Goal: Task Accomplishment & Management: Manage account settings

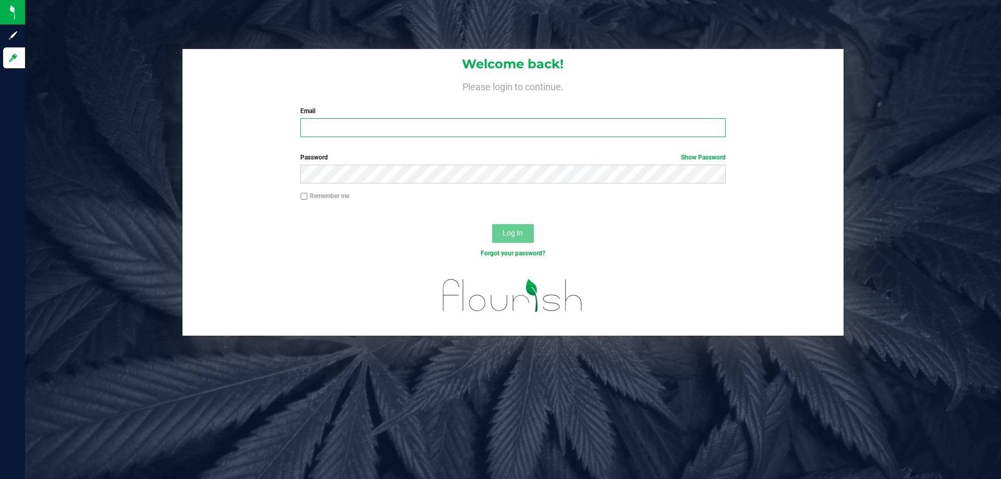
click at [361, 124] on input "Email" at bounding box center [512, 127] width 425 height 19
type input "[EMAIL_ADDRESS][DOMAIN_NAME]"
click at [492, 224] on button "Log In" at bounding box center [513, 233] width 42 height 19
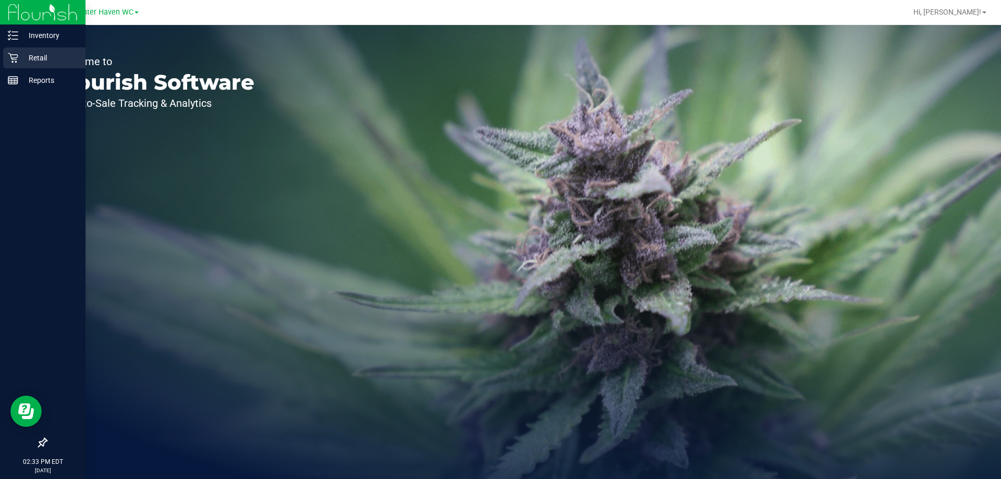
click at [38, 56] on p "Retail" at bounding box center [49, 58] width 63 height 13
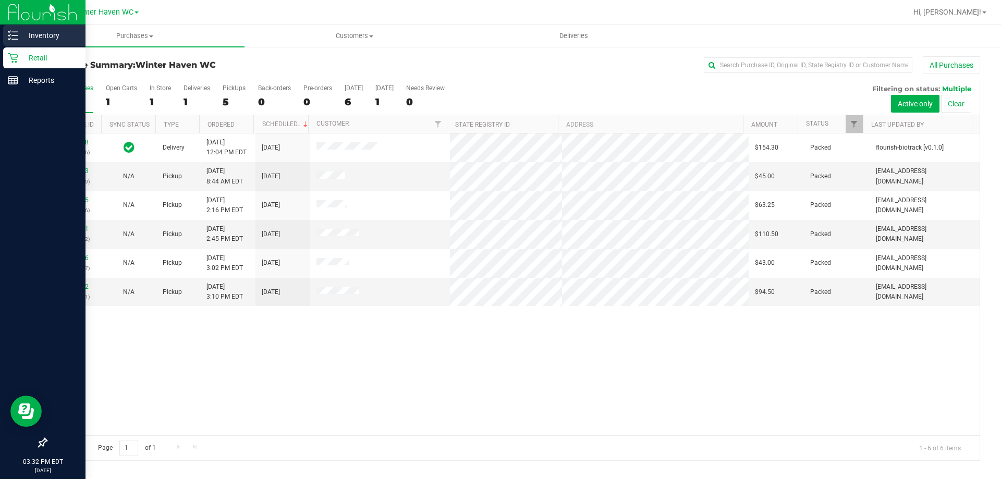
click at [42, 33] on p "Inventory" at bounding box center [49, 35] width 63 height 13
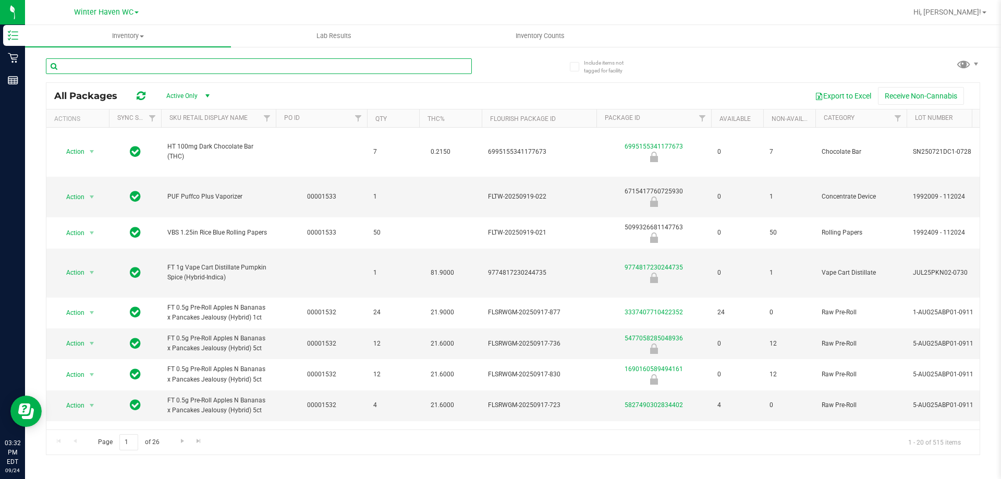
click at [98, 65] on input "text" at bounding box center [259, 66] width 426 height 16
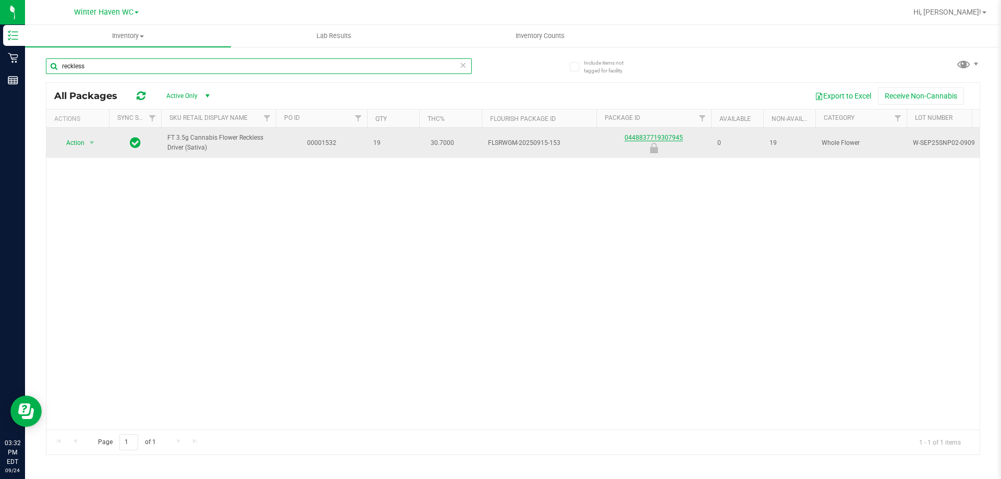
type input "reckless"
click at [665, 136] on link "0448837719307945" at bounding box center [653, 137] width 58 height 7
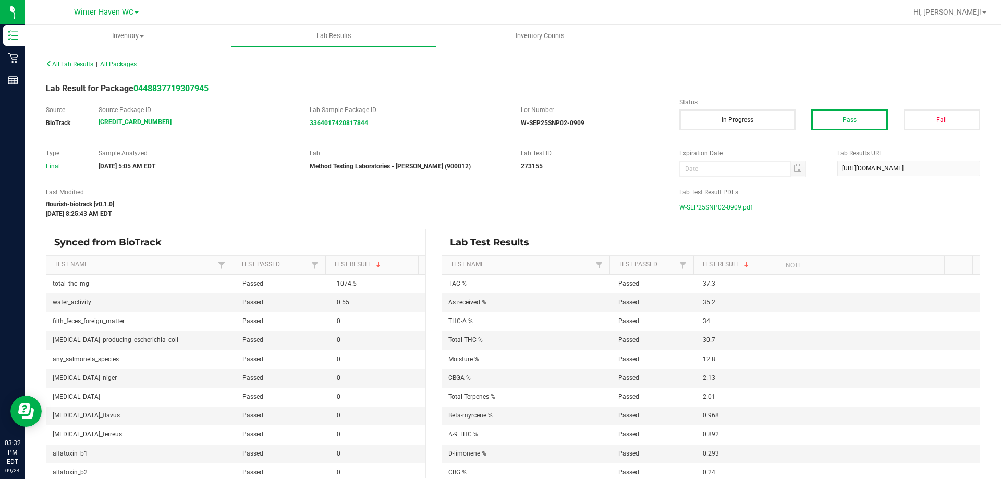
click at [693, 205] on span "W-SEP25SNP02-0909.pdf" at bounding box center [715, 208] width 73 height 16
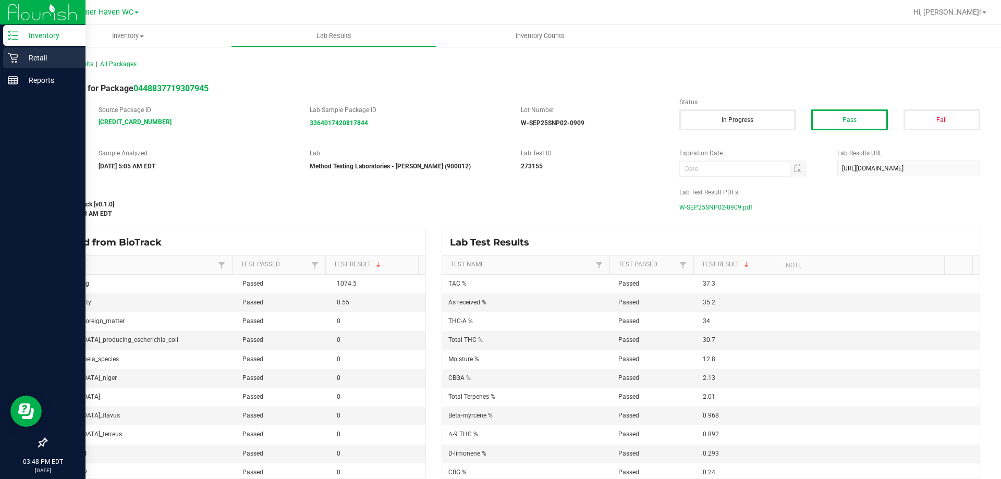
click at [31, 56] on p "Retail" at bounding box center [49, 58] width 63 height 13
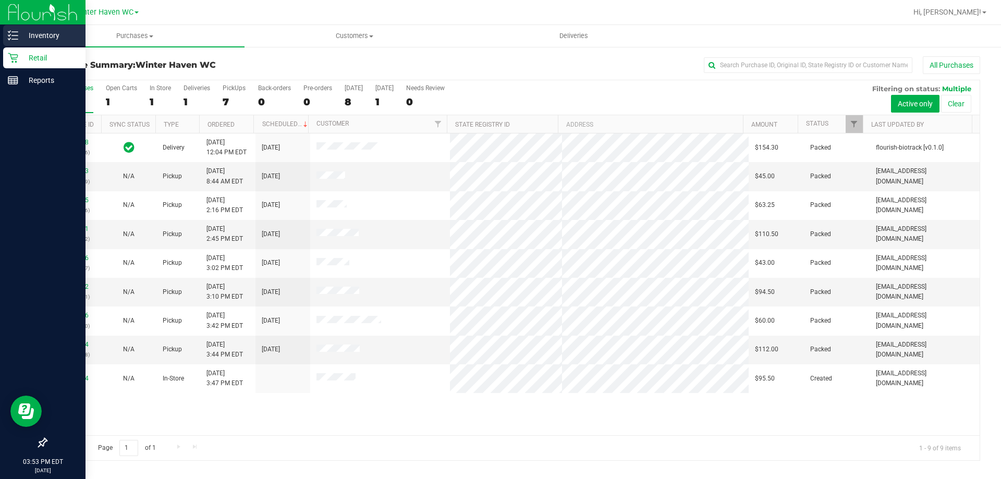
click at [40, 35] on p "Inventory" at bounding box center [49, 35] width 63 height 13
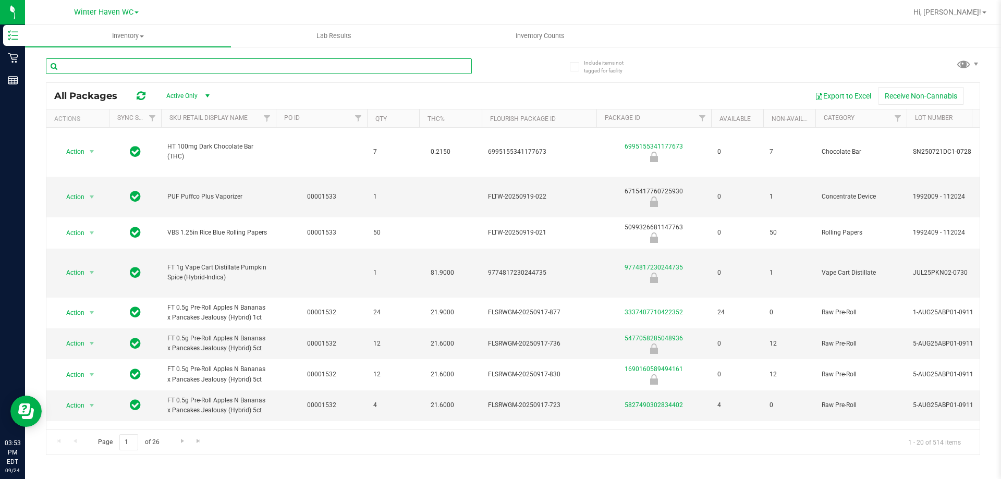
click at [102, 67] on input "text" at bounding box center [259, 66] width 426 height 16
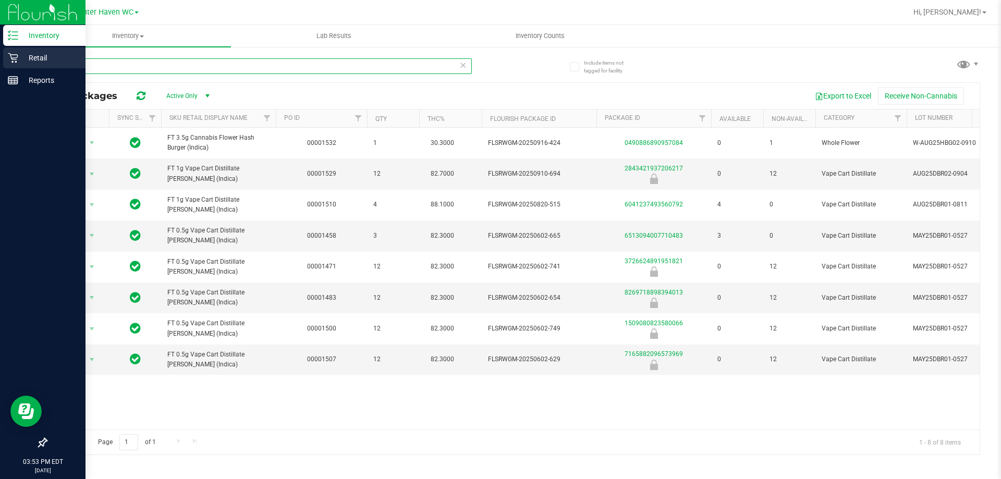
drag, startPoint x: 87, startPoint y: 61, endPoint x: 0, endPoint y: 61, distance: 86.5
click at [0, 61] on div "Inventory Retail Reports 03:53 PM EDT 09/24/2025 09/24 Winter Haven WC Hi, Heat…" at bounding box center [500, 239] width 1001 height 479
type input "burger"
click at [36, 55] on p "Retail" at bounding box center [49, 58] width 63 height 13
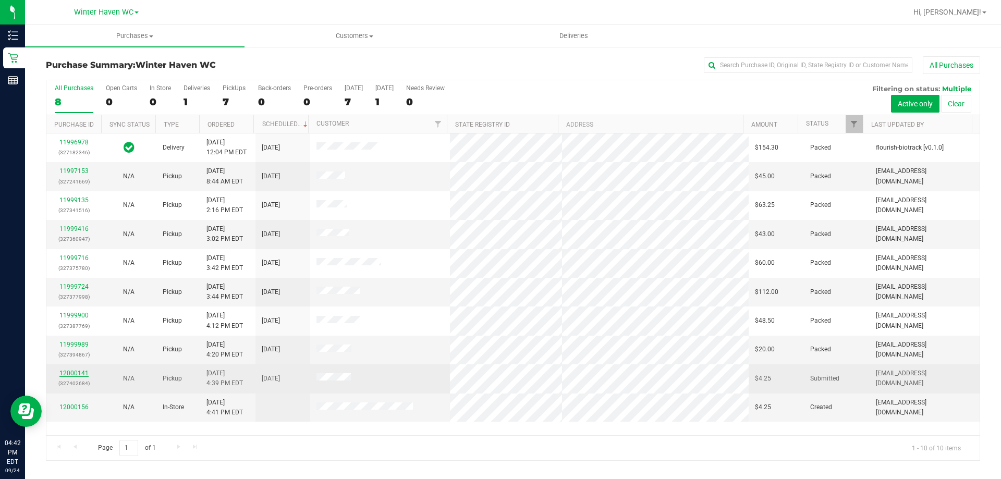
click at [72, 370] on link "12000141" at bounding box center [73, 372] width 29 height 7
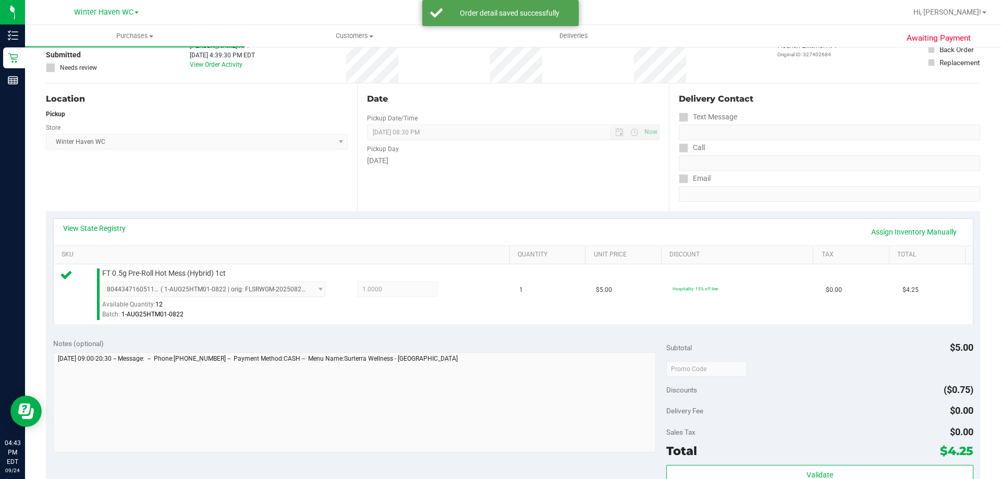
scroll to position [261, 0]
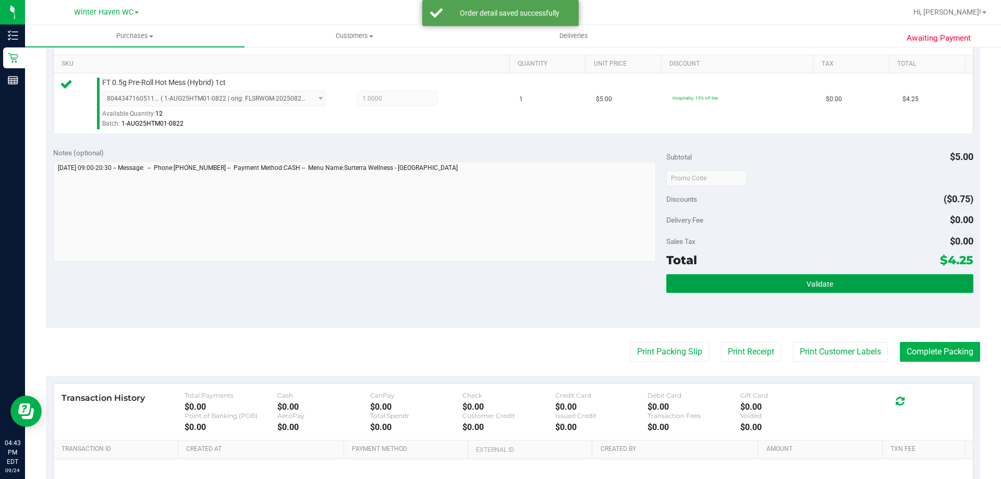
click at [825, 287] on span "Validate" at bounding box center [819, 284] width 27 height 8
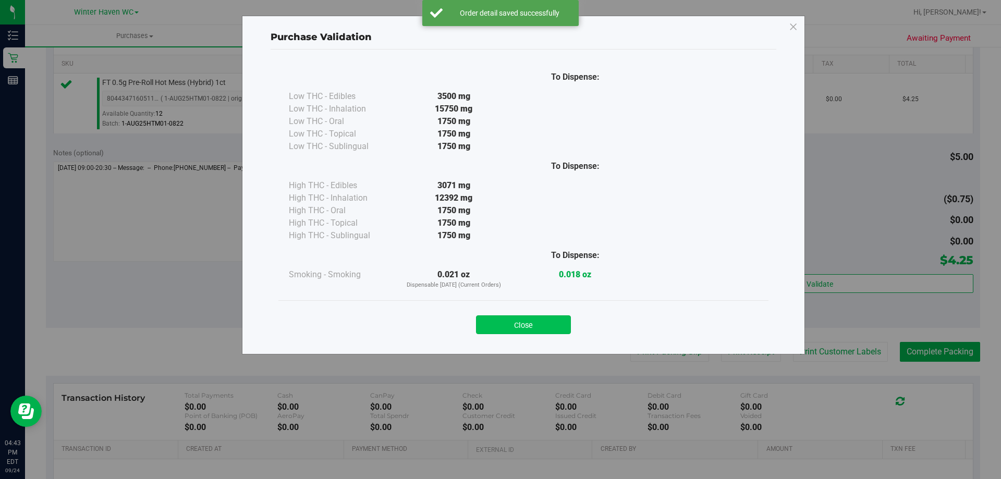
click at [518, 322] on button "Close" at bounding box center [523, 324] width 95 height 19
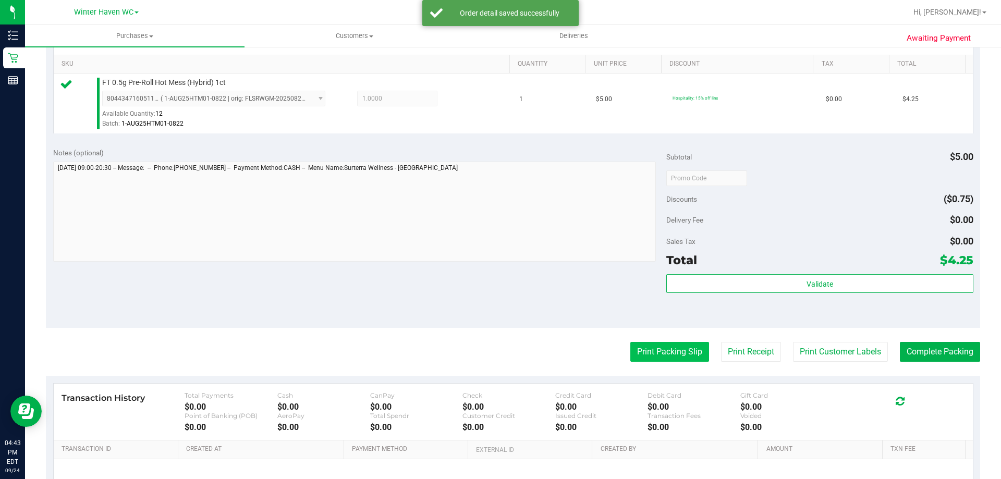
click at [664, 350] on button "Print Packing Slip" at bounding box center [669, 352] width 79 height 20
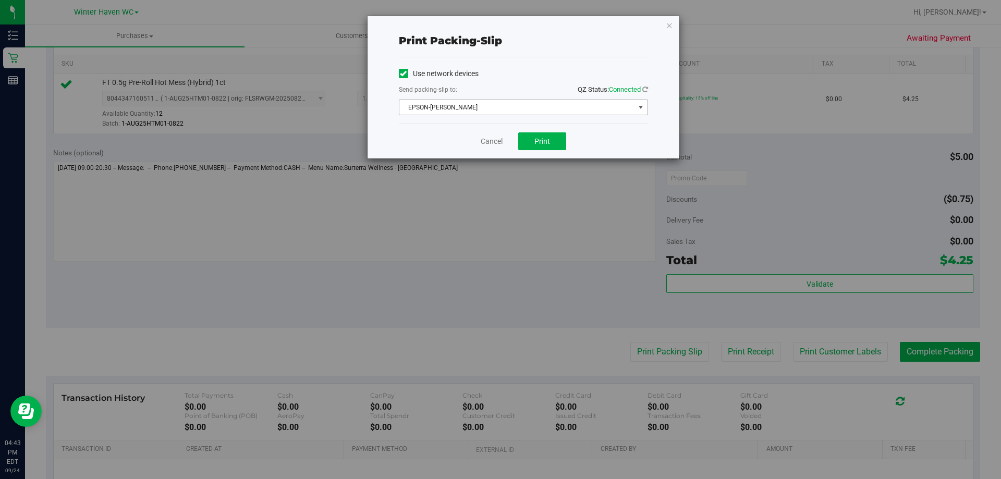
click at [532, 104] on span "EPSON-[PERSON_NAME]" at bounding box center [516, 107] width 235 height 15
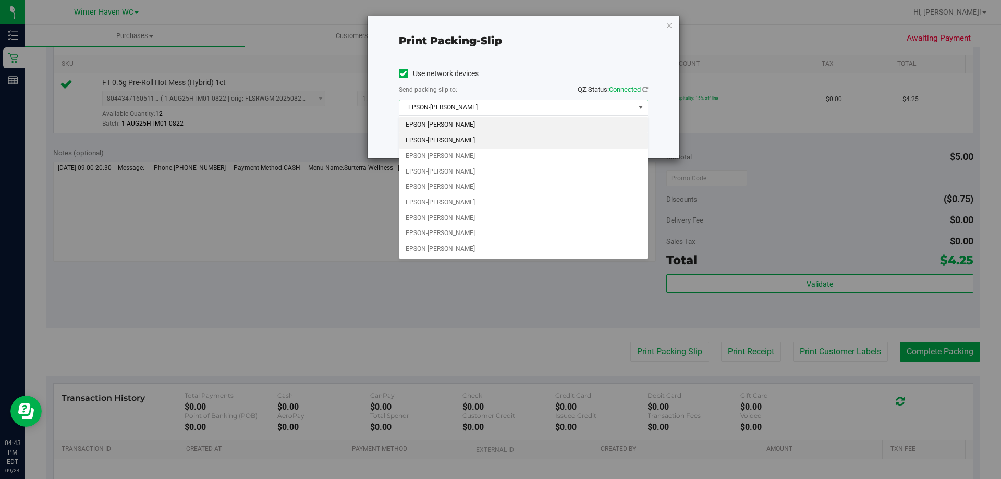
click at [496, 142] on li "EPSON-[PERSON_NAME]" at bounding box center [523, 141] width 248 height 16
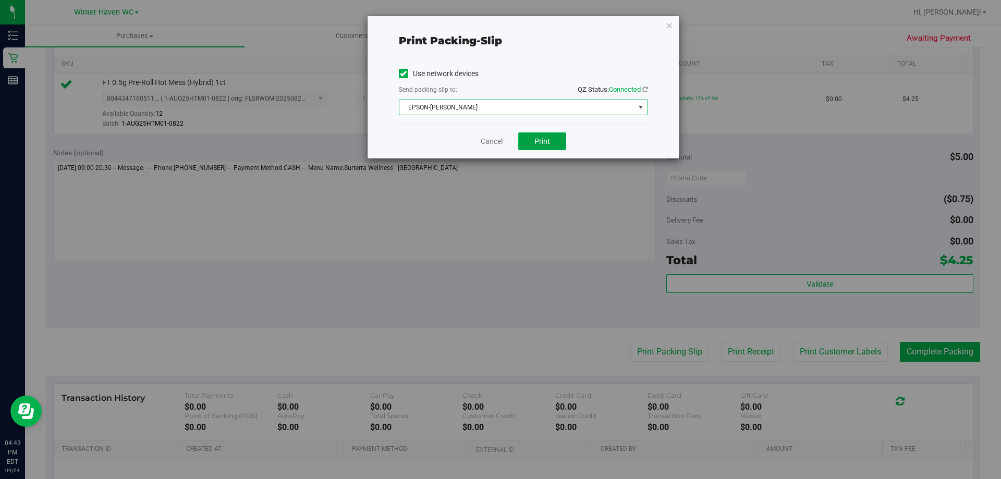
click at [546, 137] on span "Print" at bounding box center [542, 141] width 16 height 8
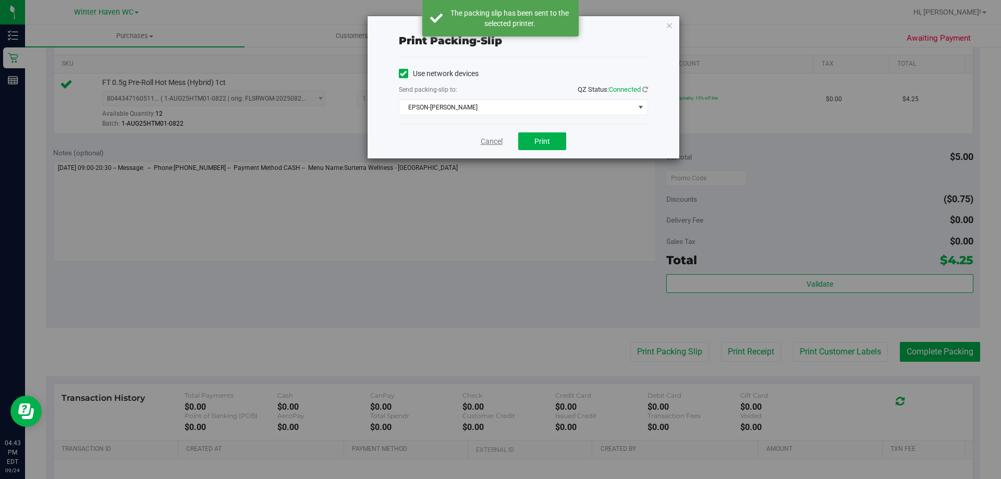
click at [487, 141] on link "Cancel" at bounding box center [491, 141] width 22 height 11
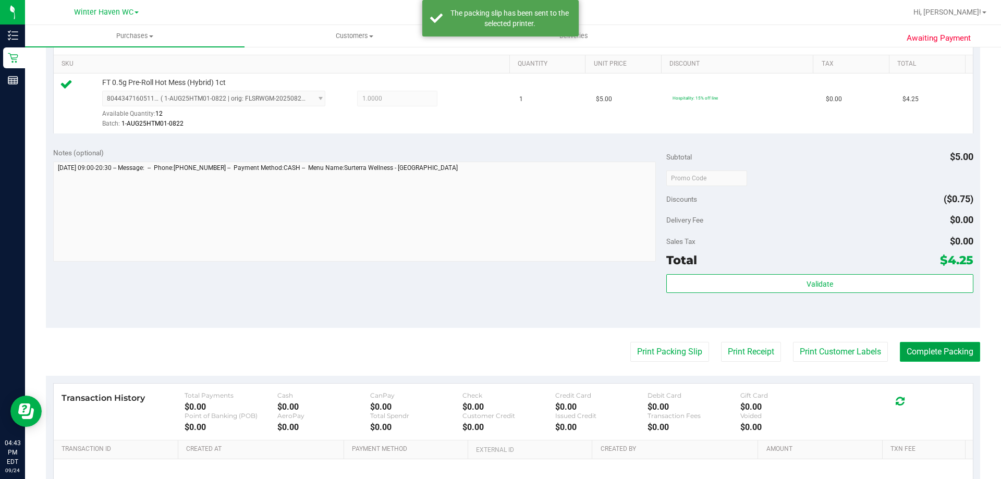
click at [939, 349] on button "Complete Packing" at bounding box center [939, 352] width 80 height 20
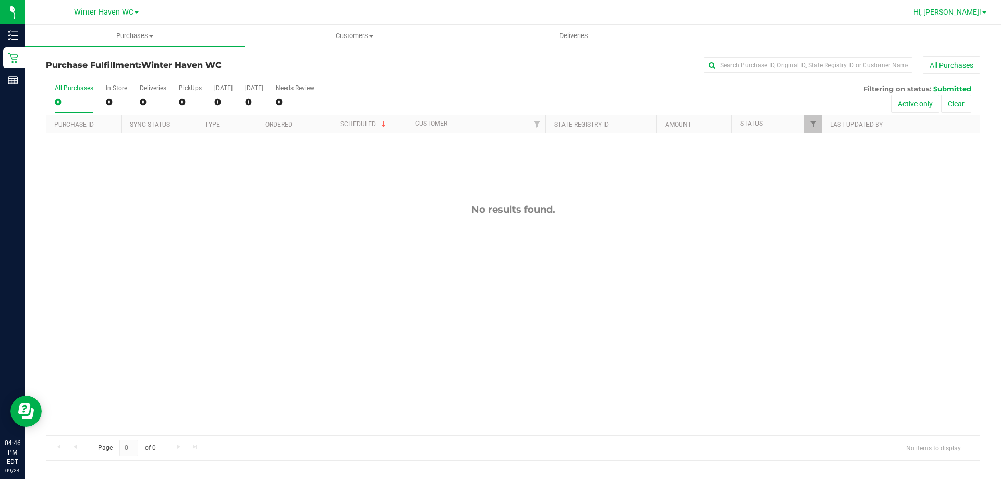
click at [971, 8] on span "Hi, [PERSON_NAME]!" at bounding box center [947, 12] width 68 height 8
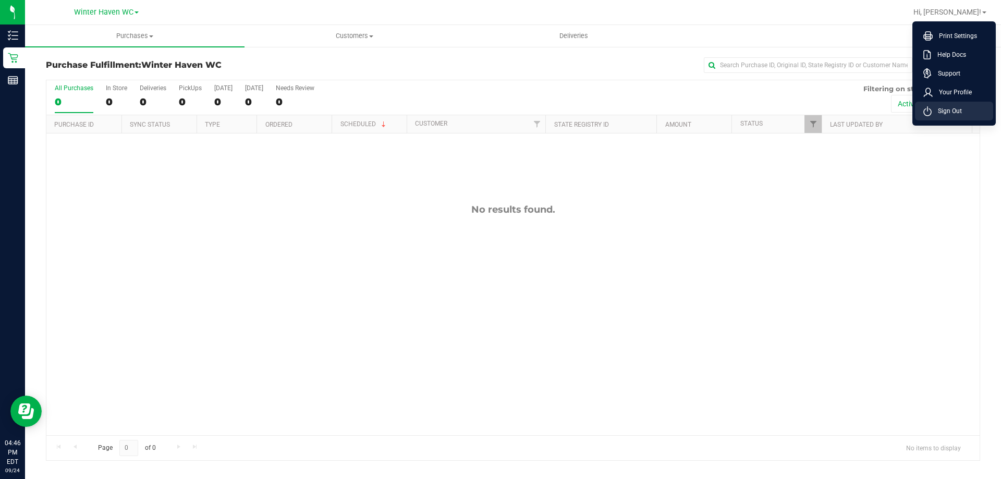
click at [952, 113] on span "Sign Out" at bounding box center [946, 111] width 30 height 10
